Goal: Task Accomplishment & Management: Use online tool/utility

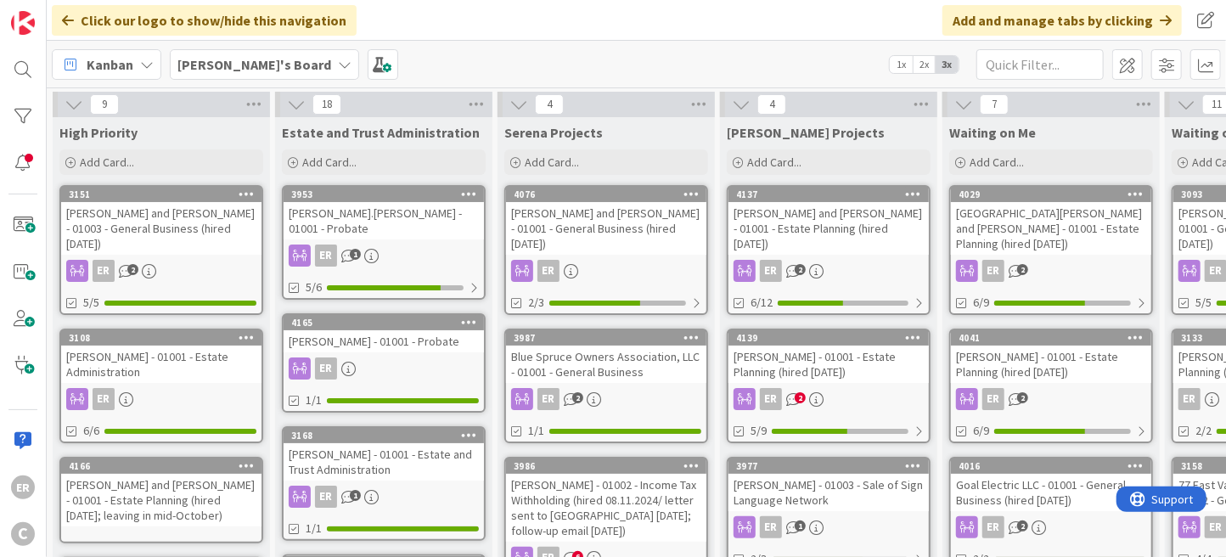
click at [425, 357] on div "ER" at bounding box center [384, 368] width 200 height 22
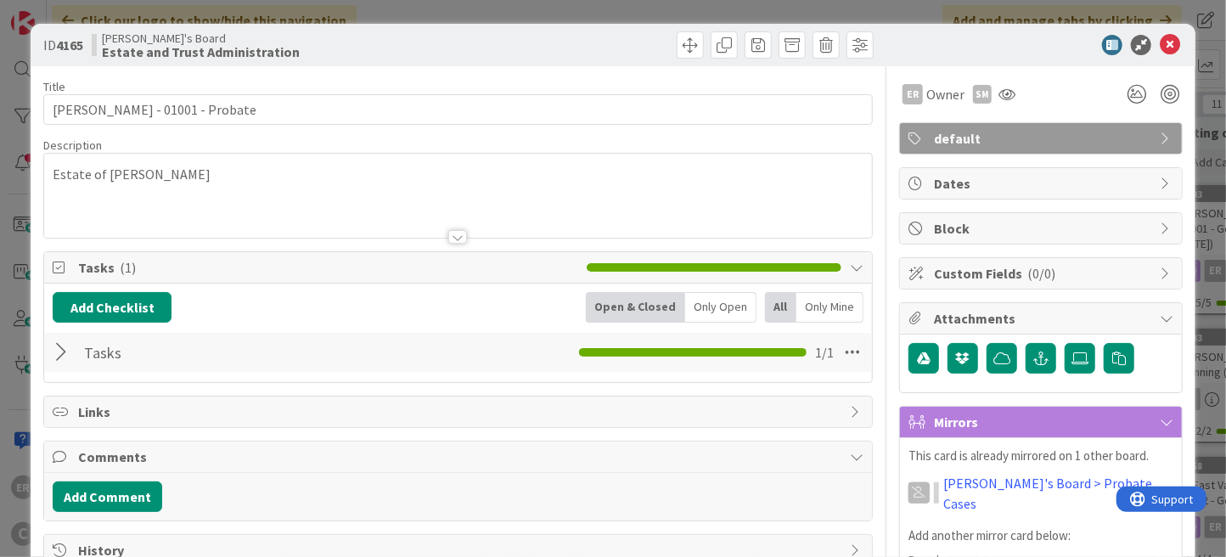
click at [65, 356] on div at bounding box center [64, 352] width 22 height 31
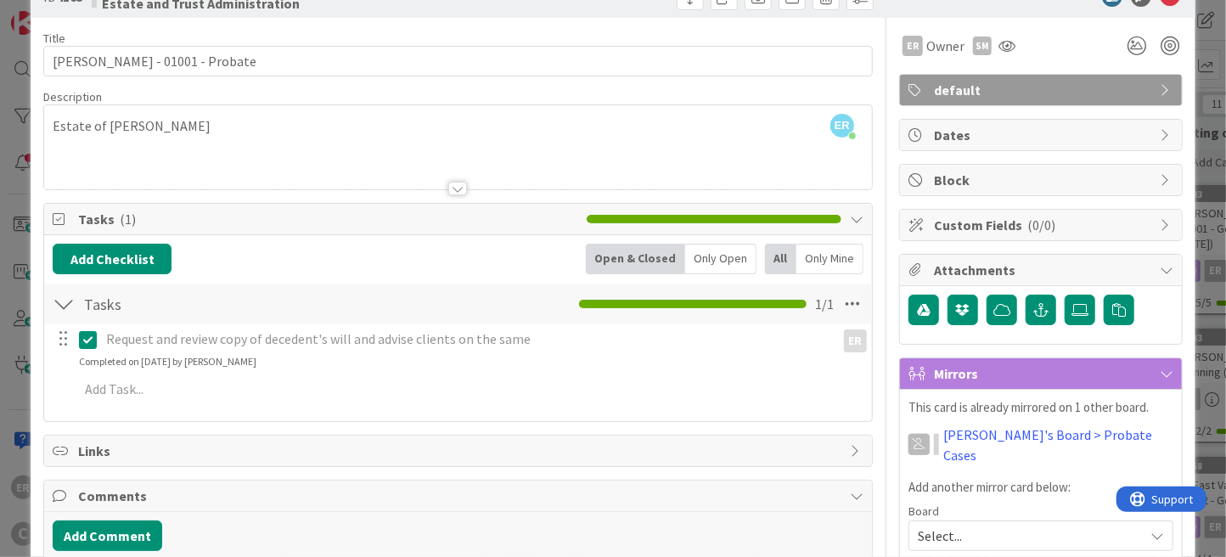
scroll to position [85, 0]
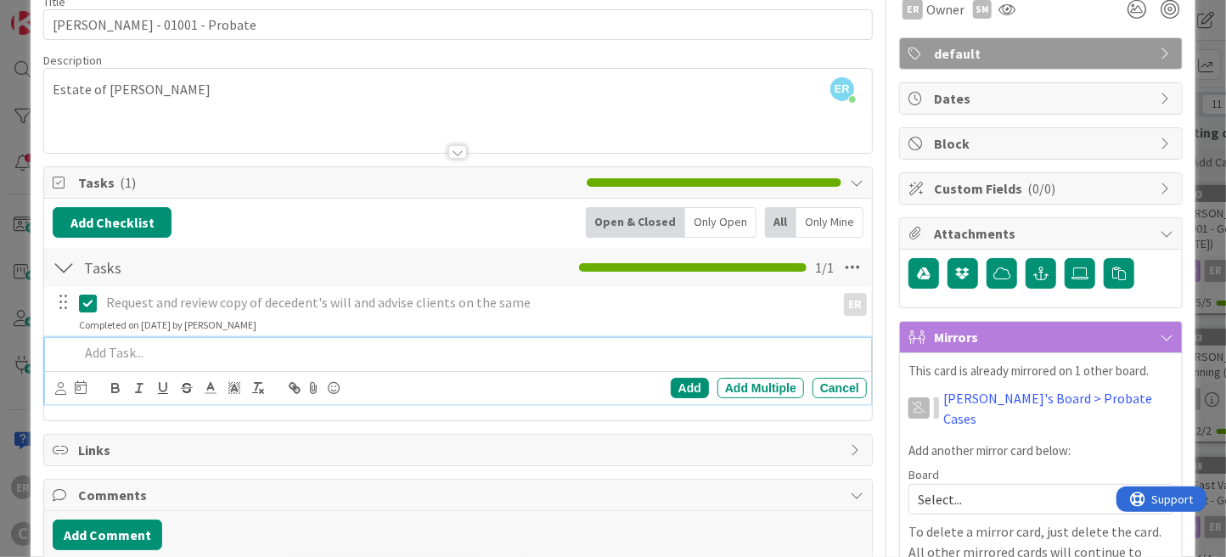
click at [147, 357] on p at bounding box center [469, 353] width 781 height 20
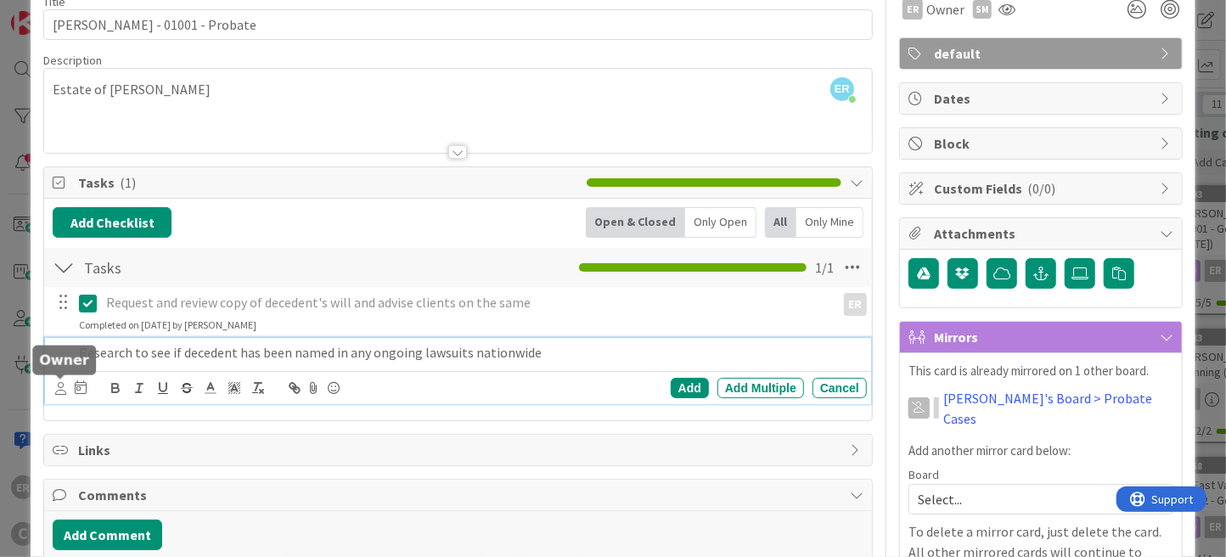
click at [64, 388] on icon at bounding box center [60, 388] width 11 height 13
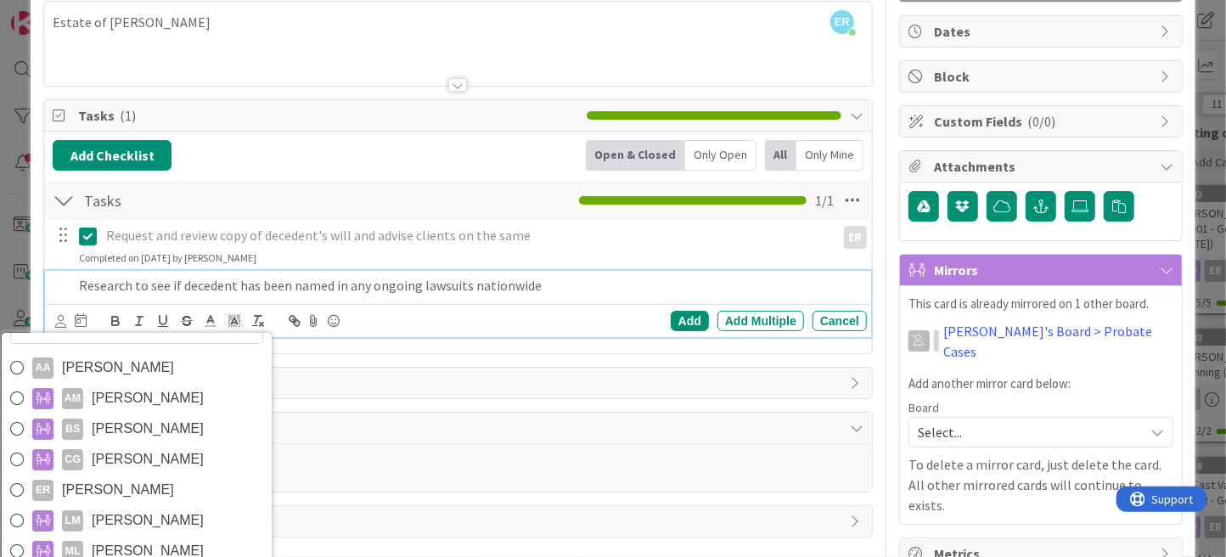
scroll to position [255, 0]
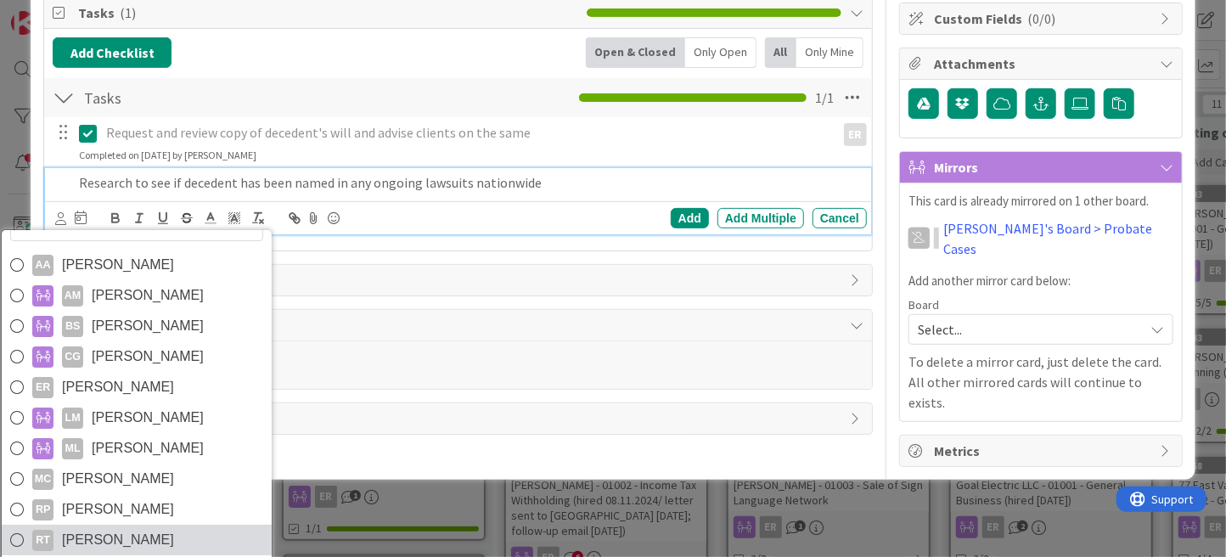
click at [183, 532] on link "RT [PERSON_NAME]" at bounding box center [137, 540] width 270 height 31
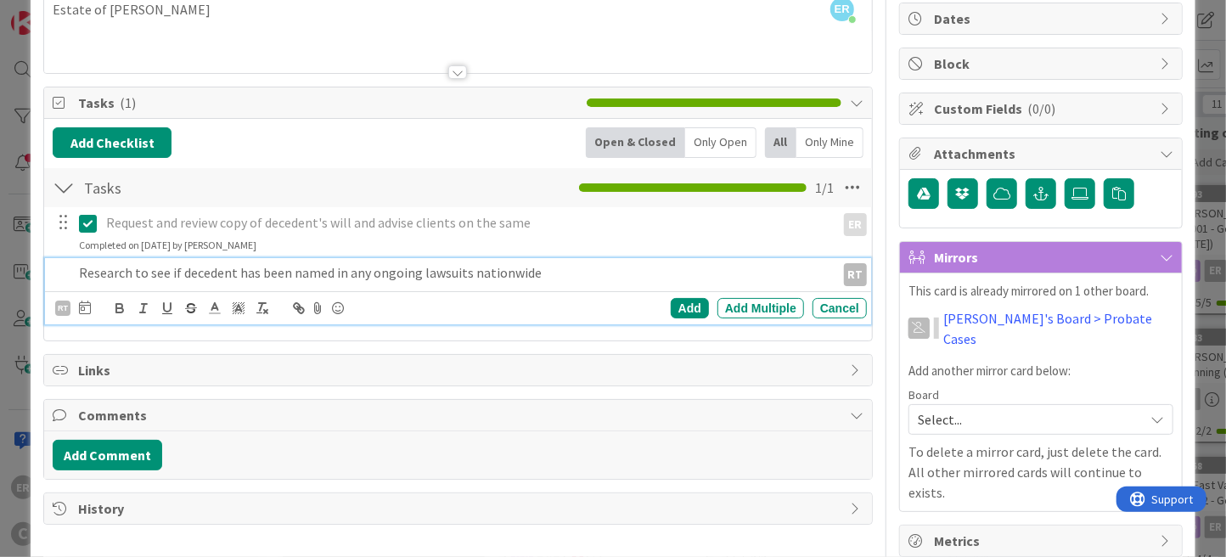
click at [553, 276] on p "Research to see if decedent has been named in any ongoing lawsuits nationwide" at bounding box center [454, 273] width 750 height 20
click at [82, 309] on icon at bounding box center [85, 308] width 12 height 14
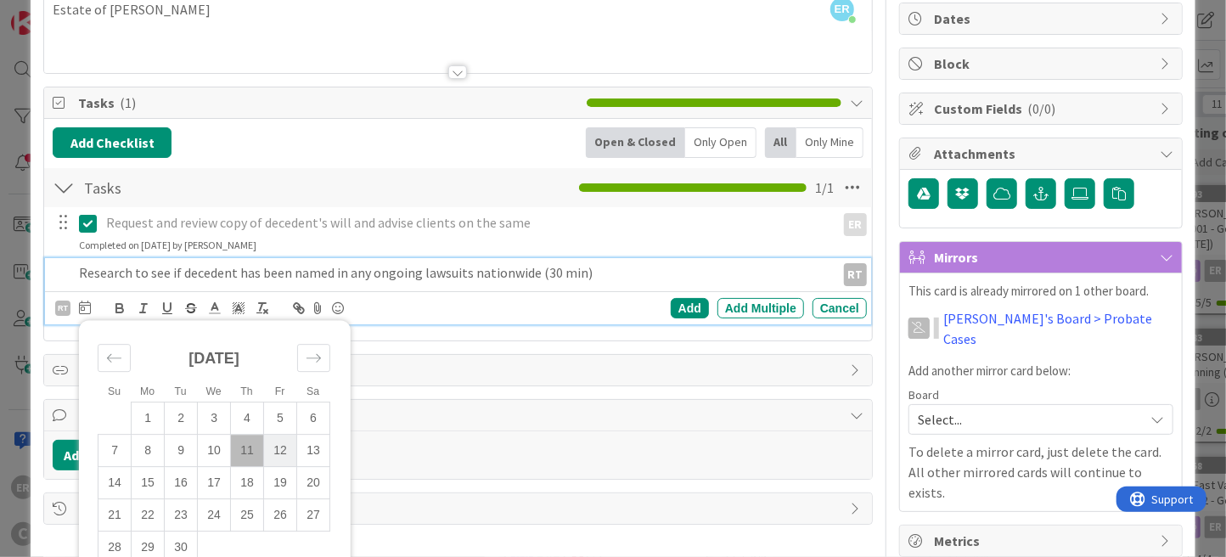
click at [288, 442] on td "12" at bounding box center [280, 451] width 33 height 32
click at [686, 303] on div "Add" at bounding box center [690, 308] width 38 height 20
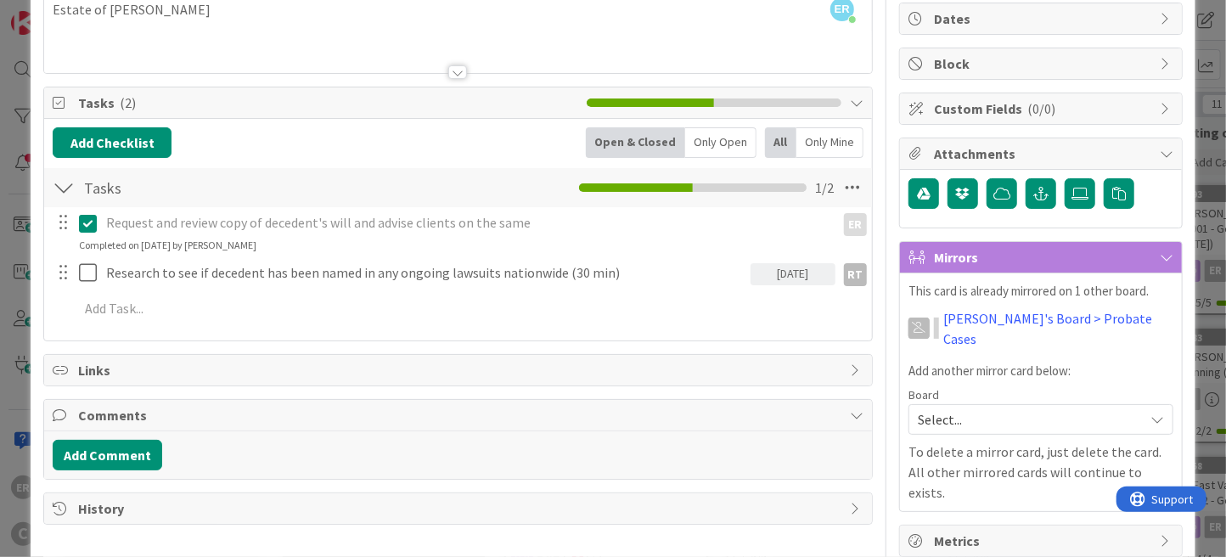
click at [1010, 407] on span "Select..." at bounding box center [1026, 419] width 217 height 24
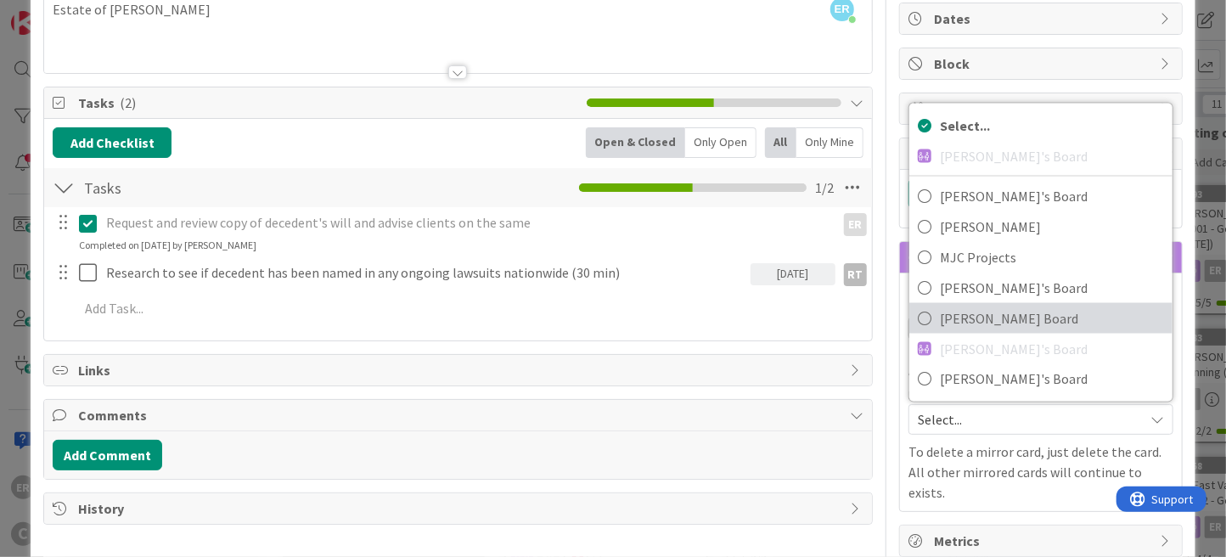
click at [1010, 306] on span "[PERSON_NAME] Board" at bounding box center [1052, 318] width 224 height 25
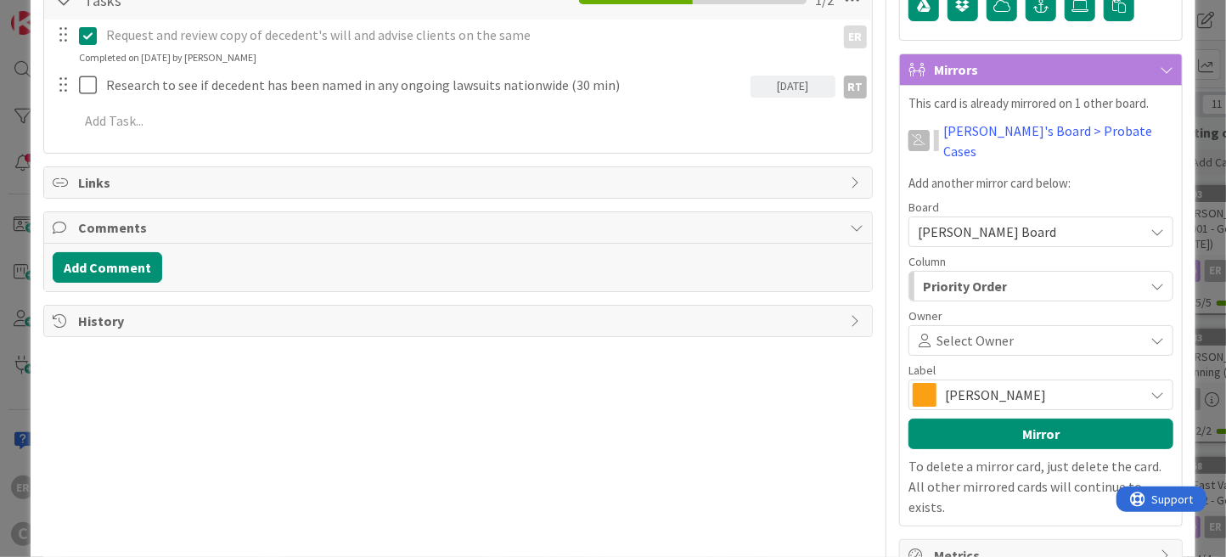
scroll to position [359, 0]
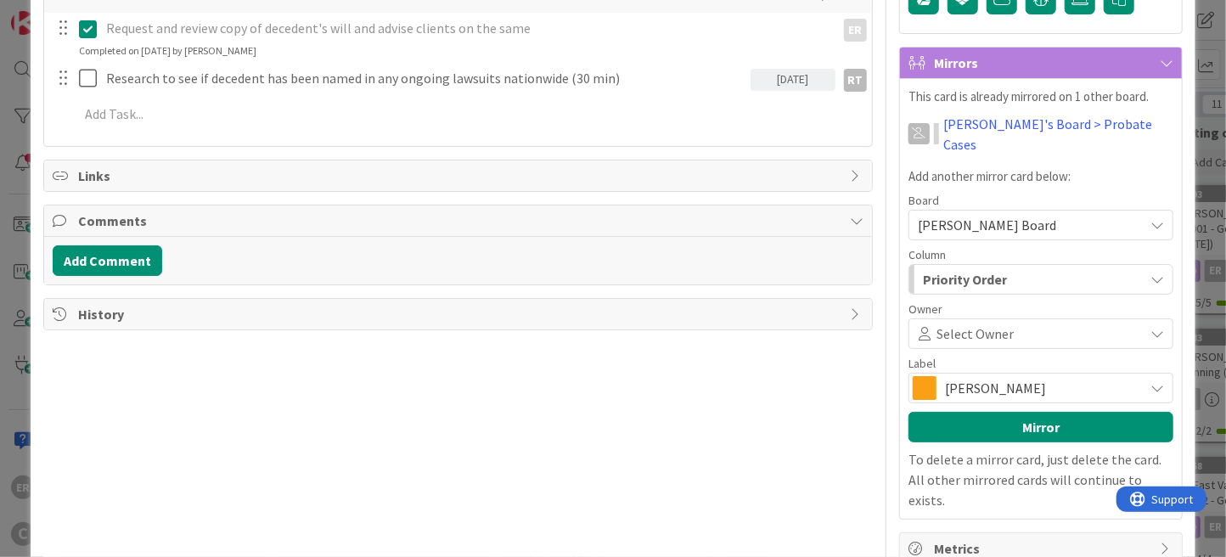
click at [974, 323] on span "Select Owner" at bounding box center [974, 333] width 77 height 20
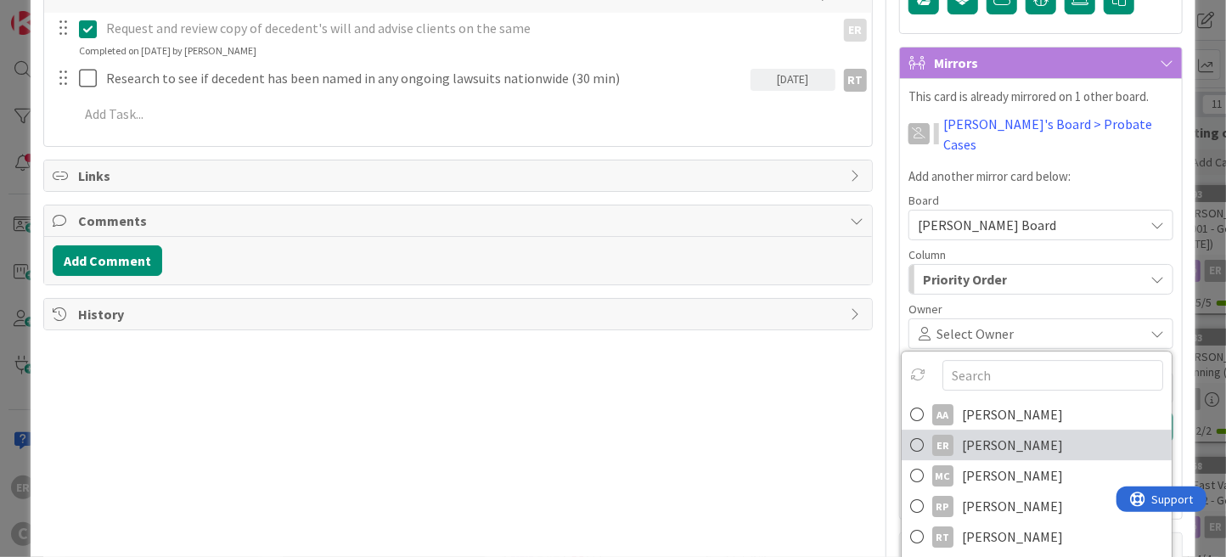
click at [972, 432] on span "[PERSON_NAME]" at bounding box center [1012, 444] width 101 height 25
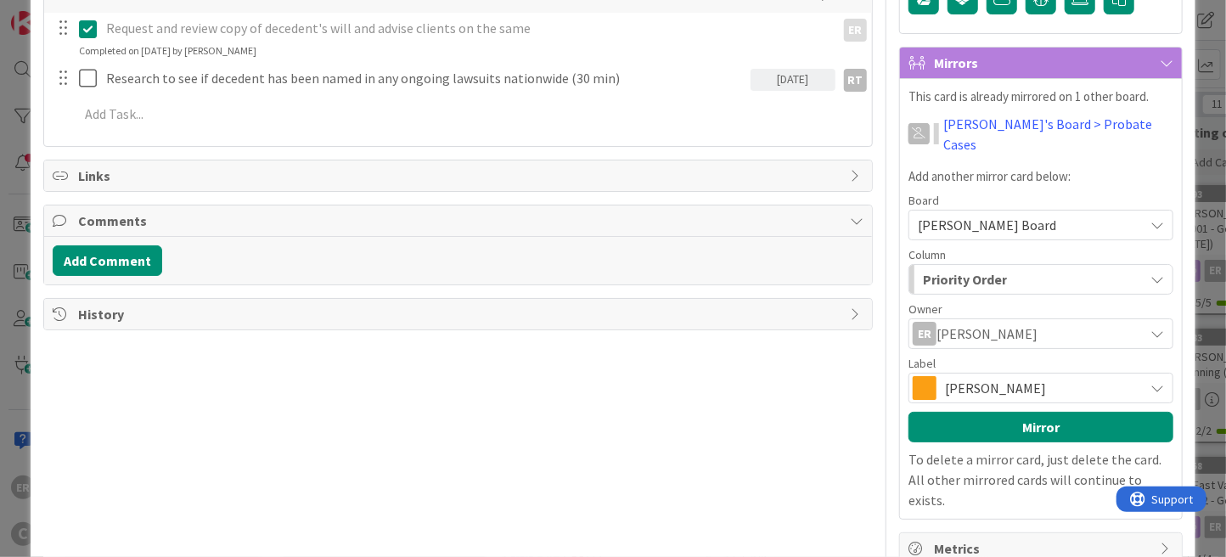
click at [972, 376] on span "[PERSON_NAME]" at bounding box center [1040, 388] width 190 height 24
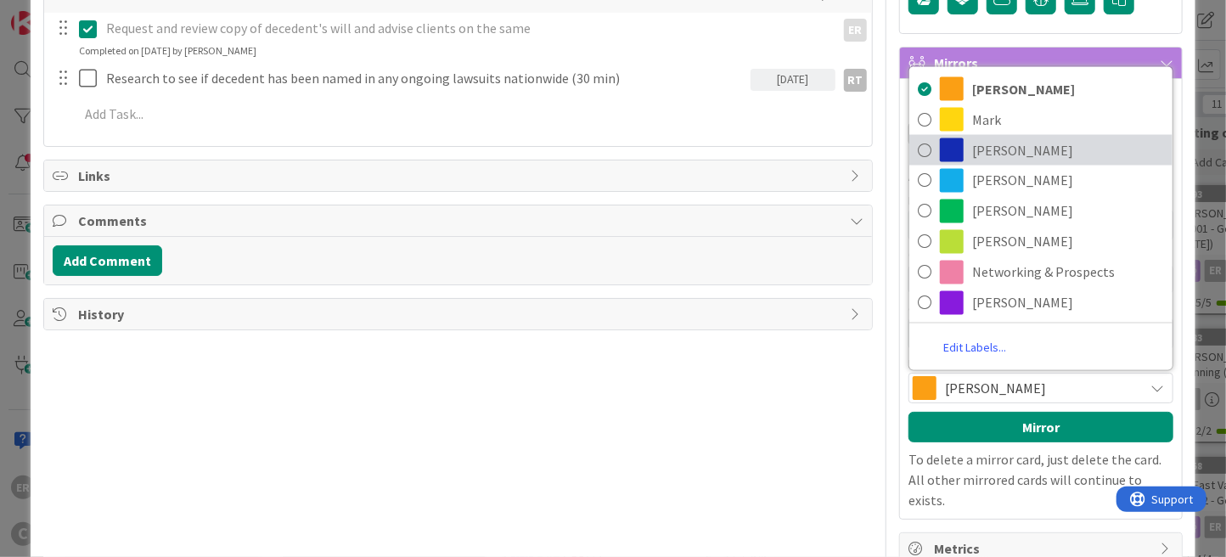
click at [974, 138] on span "[PERSON_NAME]" at bounding box center [1068, 150] width 192 height 25
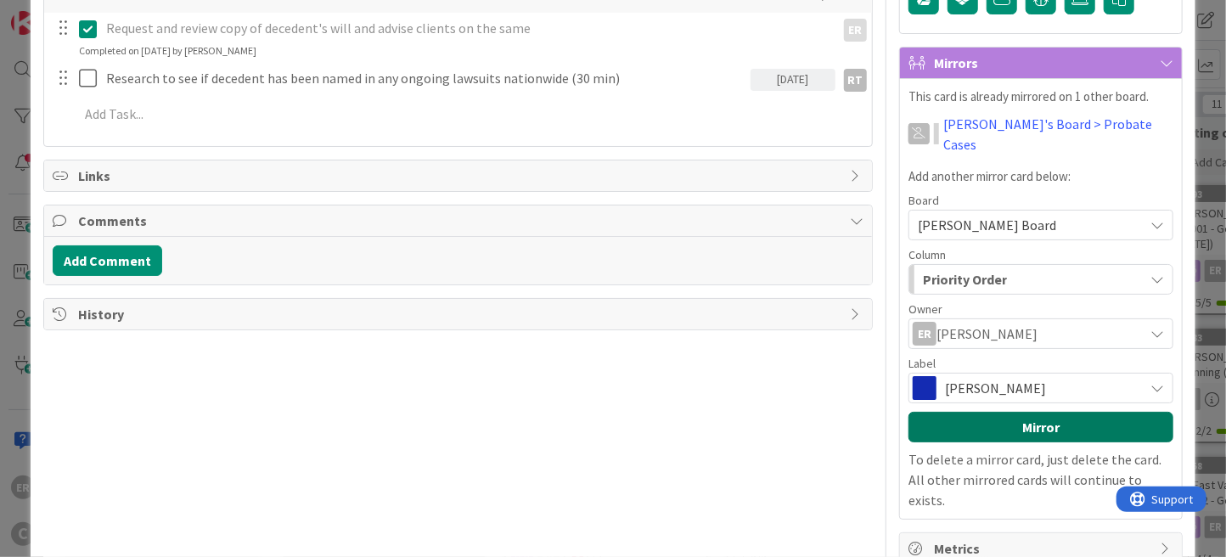
click at [1016, 412] on button "Mirror" at bounding box center [1040, 427] width 265 height 31
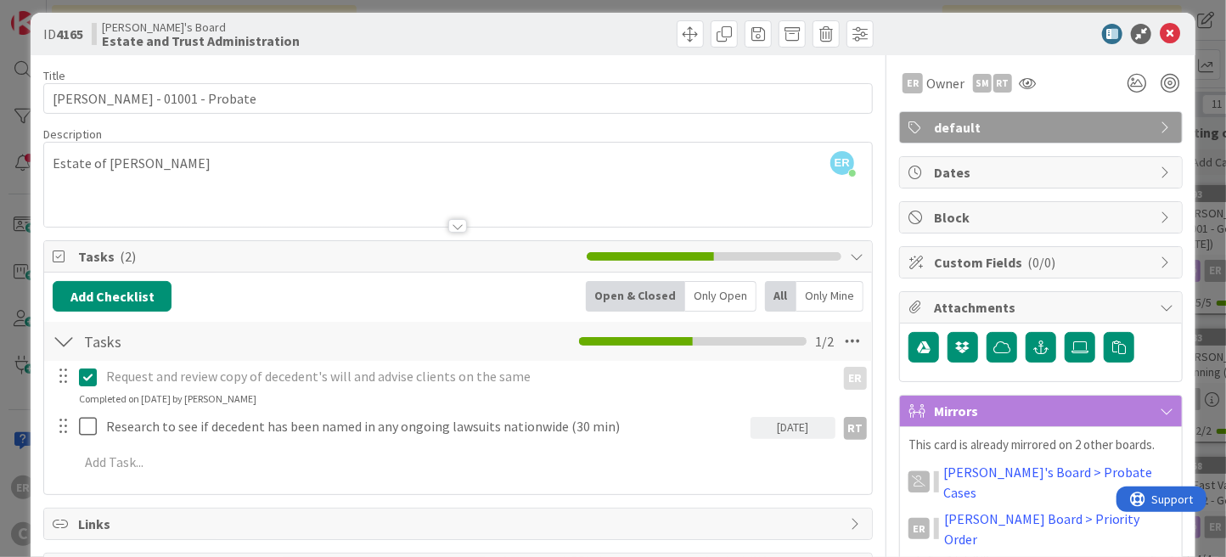
scroll to position [0, 0]
